Goal: Information Seeking & Learning: Learn about a topic

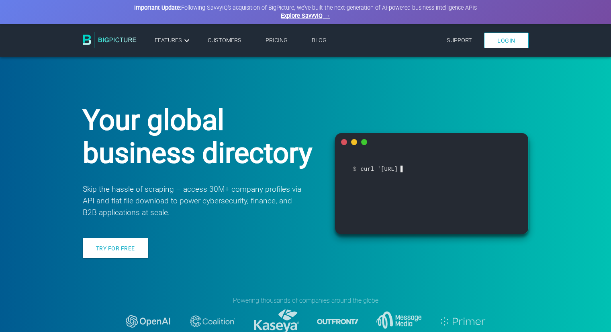
click at [267, 42] on link "Pricing" at bounding box center [276, 40] width 22 height 7
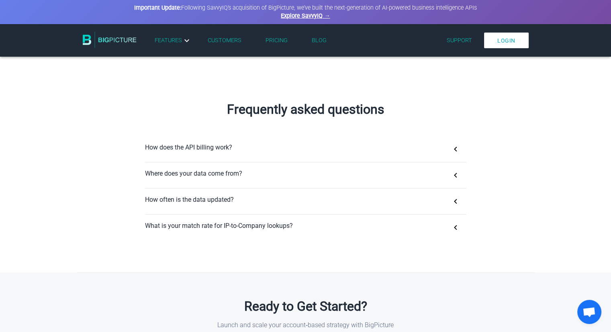
scroll to position [465, 0]
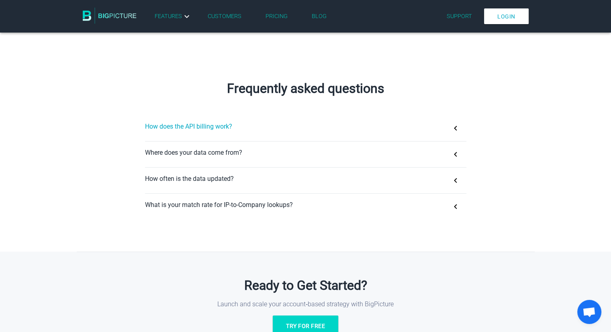
click at [402, 127] on button "How does the API billing work?" at bounding box center [305, 128] width 321 height 26
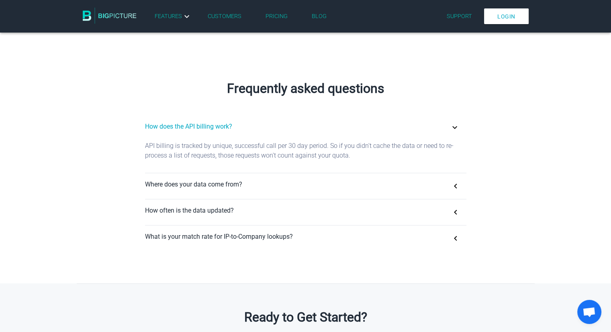
scroll to position [499, 0]
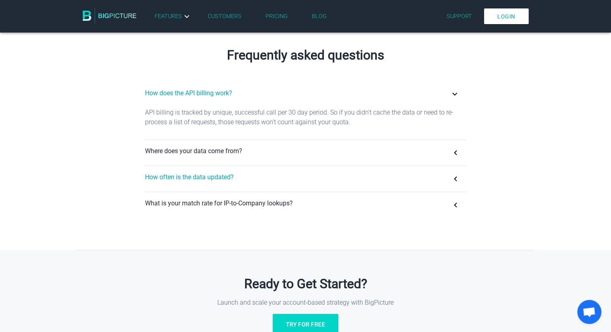
click at [447, 187] on button "How often is the data updated?" at bounding box center [305, 179] width 321 height 26
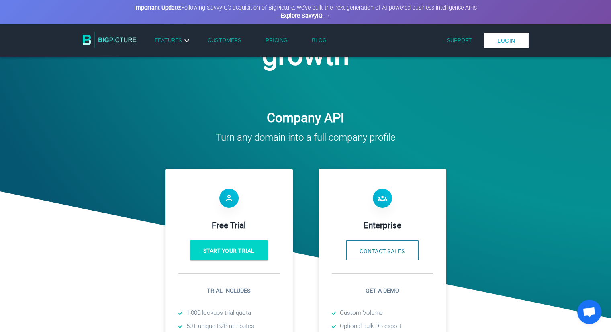
scroll to position [114, 0]
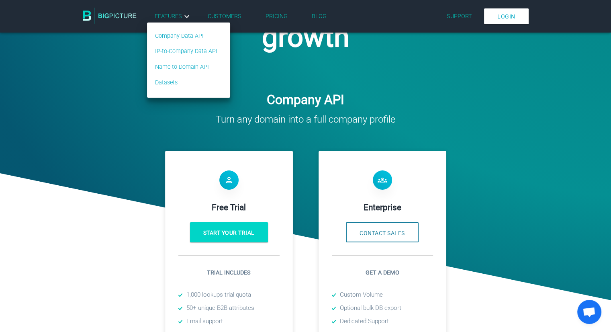
click at [178, 22] on ul "Company Data API IP-to-Company Data API Name to Domain API Datasets" at bounding box center [189, 60] width 84 height 76
click at [176, 35] on link "Company Data API" at bounding box center [186, 36] width 62 height 9
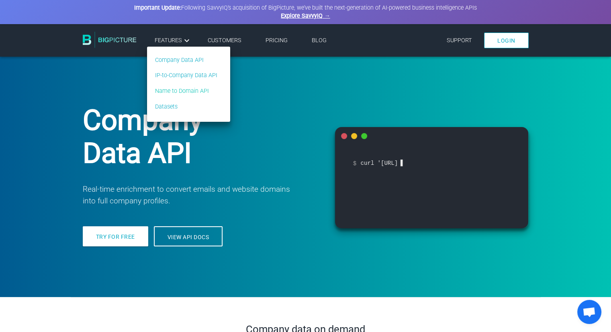
click at [187, 88] on link "Name to Domain API" at bounding box center [186, 91] width 62 height 9
